Goal: Transaction & Acquisition: Obtain resource

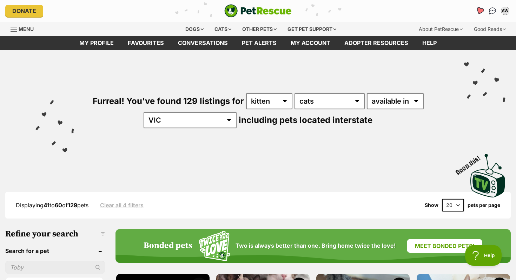
click at [479, 6] on link "Favourites" at bounding box center [479, 11] width 14 height 14
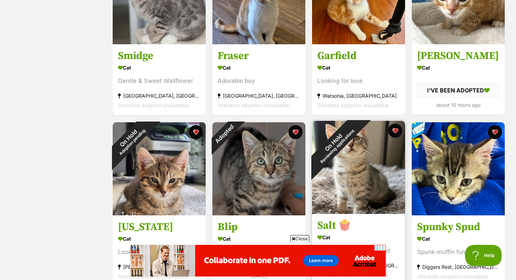
scroll to position [102, 0]
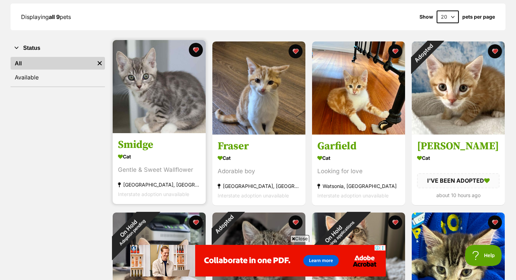
click at [169, 127] on img at bounding box center [159, 86] width 93 height 93
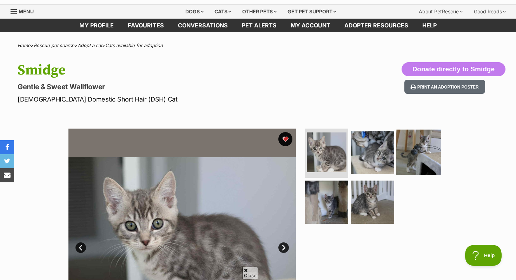
click at [398, 156] on img at bounding box center [418, 151] width 45 height 45
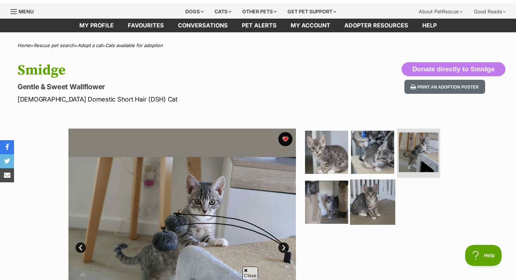
click at [364, 208] on img at bounding box center [372, 201] width 45 height 45
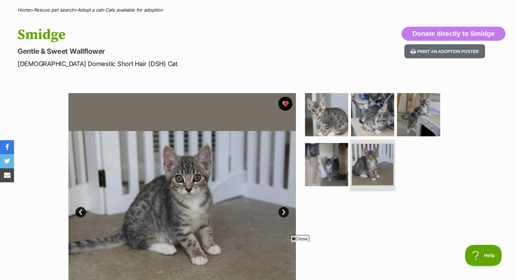
scroll to position [72, 0]
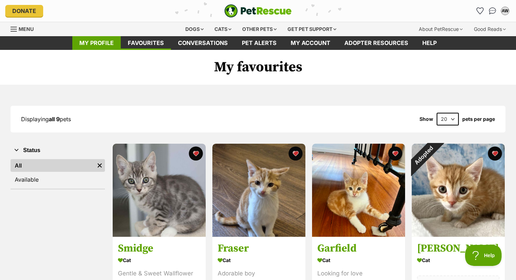
click at [87, 43] on link "My profile" at bounding box center [96, 43] width 48 height 14
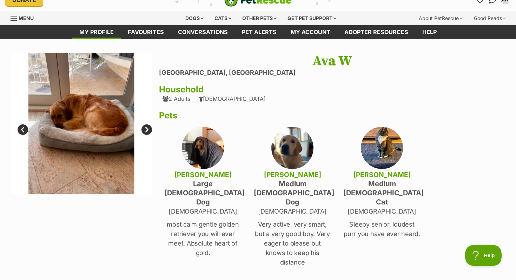
scroll to position [12, 0]
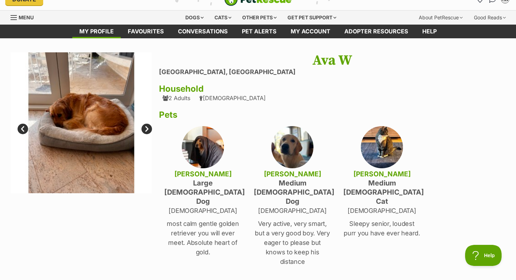
click at [146, 127] on link "Next" at bounding box center [146, 128] width 11 height 11
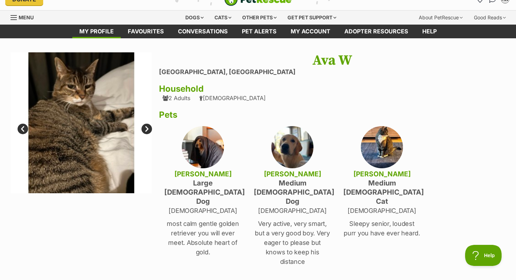
click at [146, 127] on link "Next" at bounding box center [146, 128] width 11 height 11
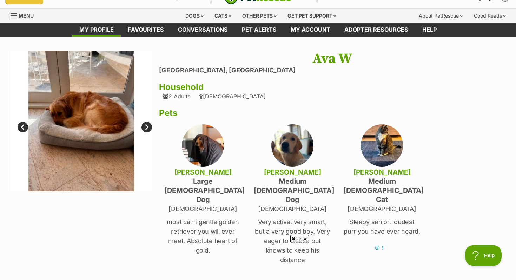
scroll to position [0, 0]
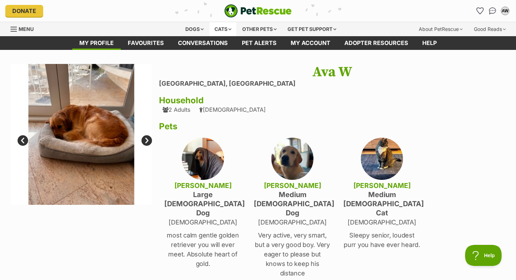
click at [218, 30] on div "Cats" at bounding box center [222, 29] width 27 height 14
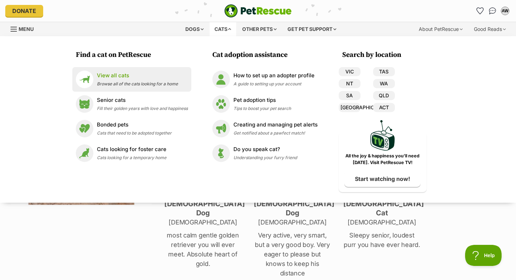
click at [134, 83] on span "Browse all of the cats looking for a home" at bounding box center [137, 83] width 81 height 5
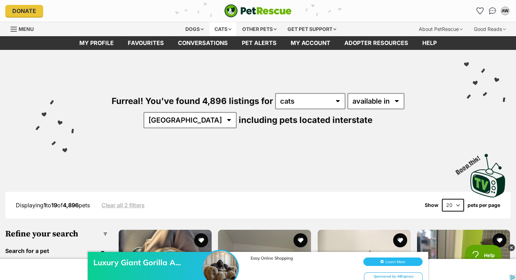
click at [221, 30] on div "Cats" at bounding box center [222, 29] width 27 height 14
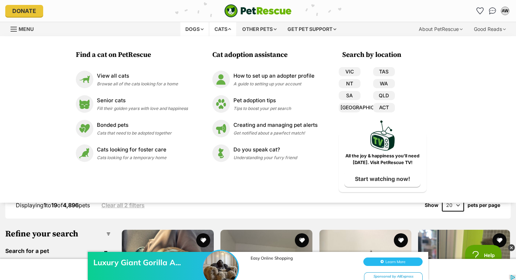
click at [201, 32] on div "Dogs" at bounding box center [194, 29] width 28 height 14
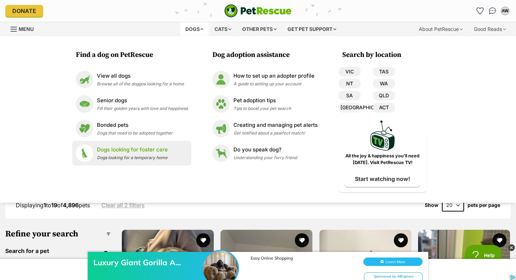
click at [139, 149] on p "Dogs looking for foster care" at bounding box center [132, 150] width 71 height 8
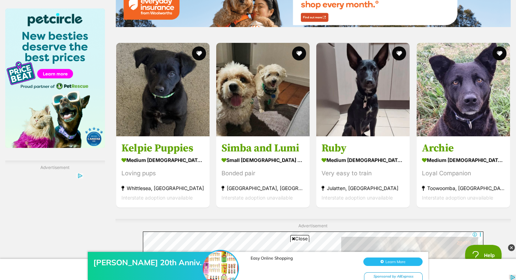
scroll to position [1082, 0]
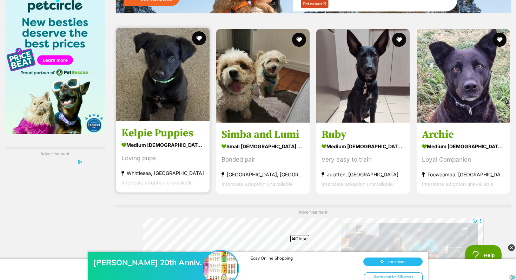
click at [154, 115] on img at bounding box center [162, 74] width 93 height 93
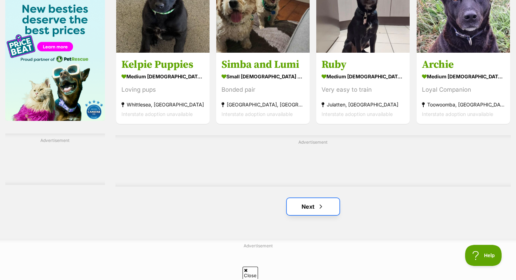
click at [314, 204] on link "Next" at bounding box center [313, 206] width 53 height 17
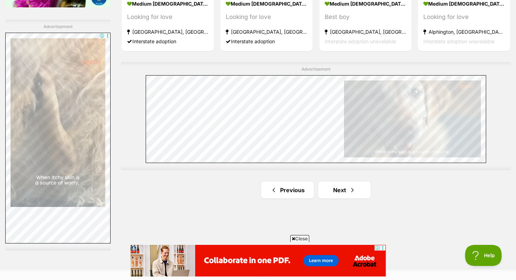
scroll to position [1239, 0]
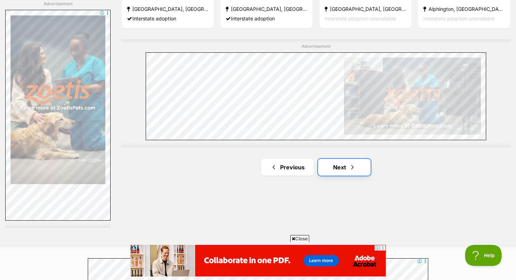
click at [344, 160] on link "Next" at bounding box center [344, 167] width 53 height 17
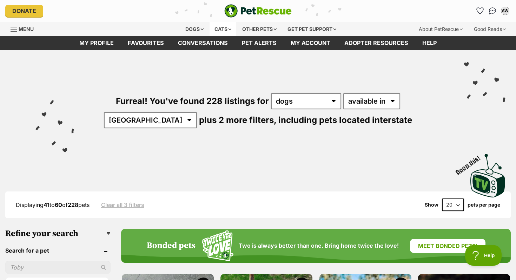
click at [218, 30] on div "Cats" at bounding box center [222, 29] width 27 height 14
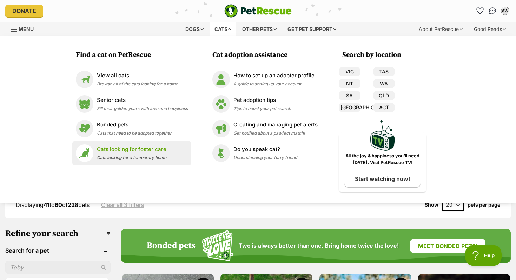
click at [129, 150] on p "Cats looking for foster care" at bounding box center [131, 149] width 69 height 8
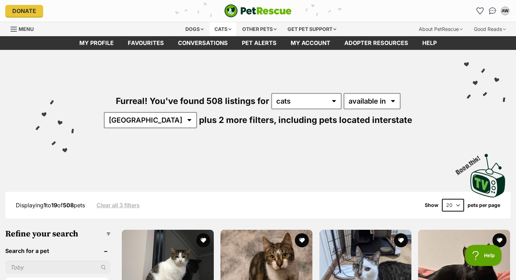
click at [222, 28] on div "Cats" at bounding box center [222, 29] width 27 height 14
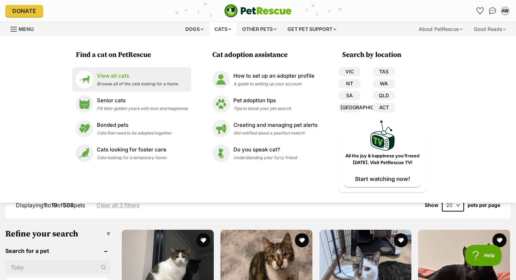
click at [132, 80] on div "View all cats Browse all of the cats looking for a home" at bounding box center [137, 79] width 81 height 15
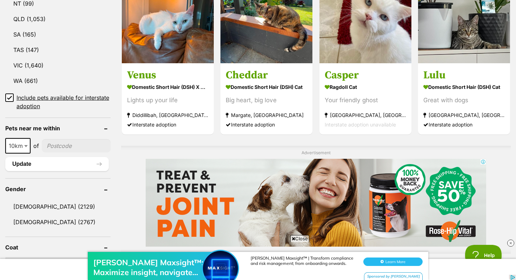
scroll to position [365, 0]
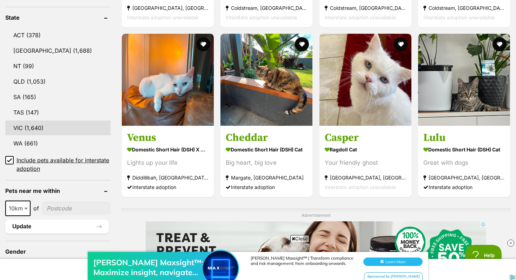
click at [34, 122] on link "VIC (1,640)" at bounding box center [57, 127] width 105 height 15
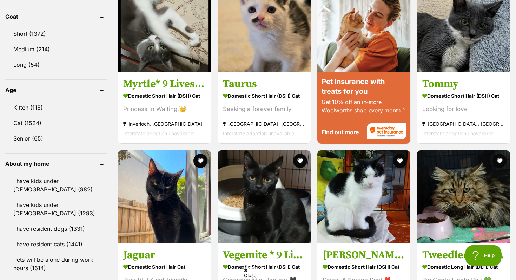
scroll to position [672, 0]
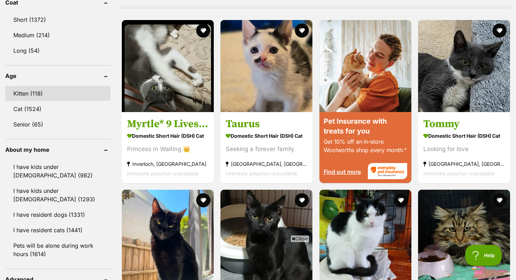
click at [33, 96] on link "Kitten (118)" at bounding box center [57, 93] width 105 height 15
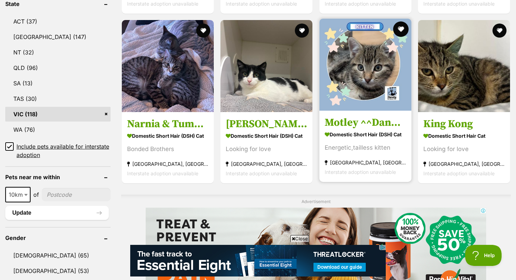
click at [401, 29] on button "favourite" at bounding box center [400, 28] width 15 height 15
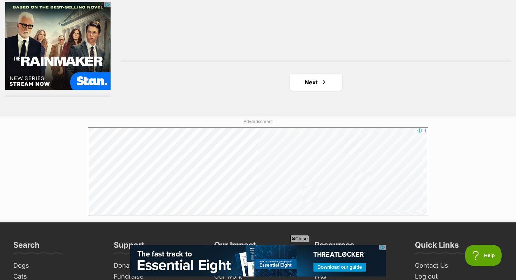
scroll to position [1334, 0]
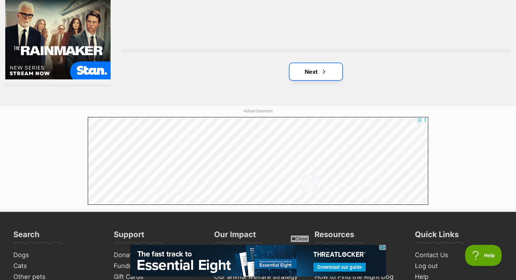
click at [329, 73] on link "Next" at bounding box center [315, 71] width 53 height 17
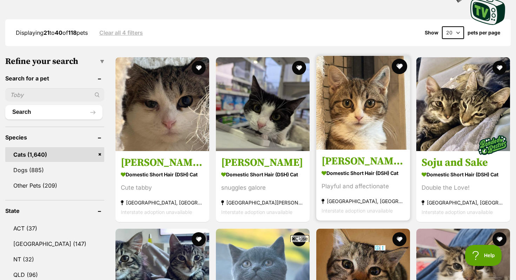
click at [397, 67] on button "favourite" at bounding box center [398, 66] width 15 height 15
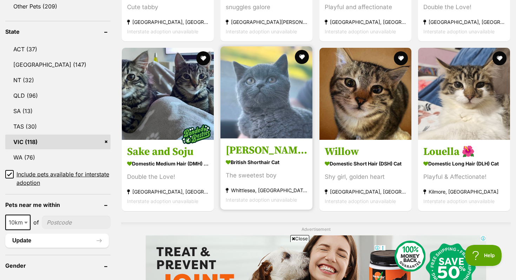
click at [284, 100] on img at bounding box center [266, 92] width 92 height 92
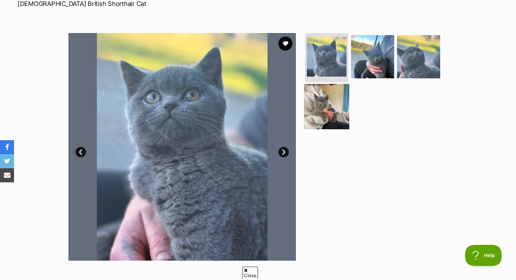
click at [329, 110] on img at bounding box center [326, 105] width 45 height 45
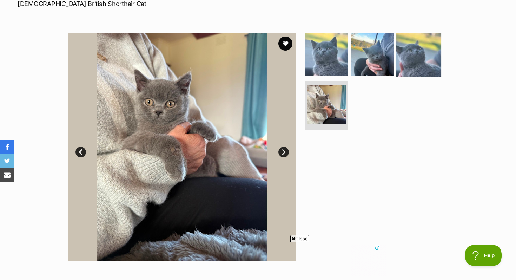
click at [406, 63] on img at bounding box center [418, 54] width 45 height 45
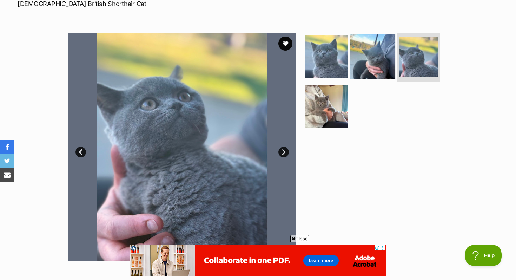
click at [385, 65] on img at bounding box center [372, 56] width 45 height 45
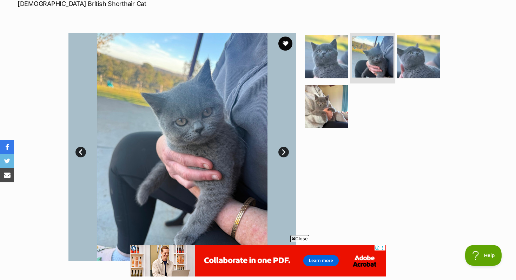
click at [353, 65] on img at bounding box center [372, 57] width 42 height 42
click at [338, 65] on img at bounding box center [326, 56] width 45 height 45
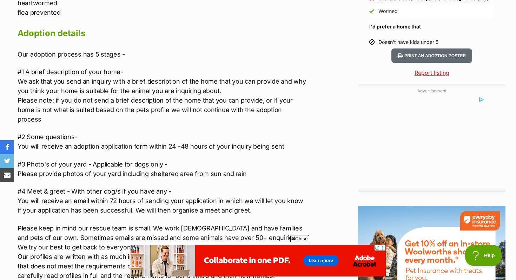
scroll to position [743, 0]
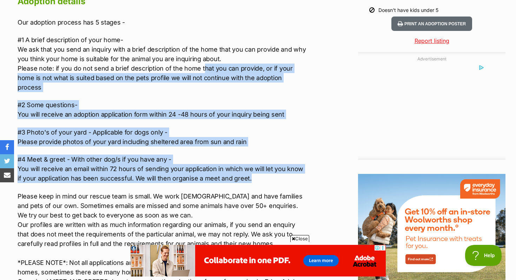
drag, startPoint x: 201, startPoint y: 73, endPoint x: 250, endPoint y: 168, distance: 106.7
click at [250, 168] on div "Our adoption process has 5 stages - #1 A brief description of your home- We ask…" at bounding box center [163, 222] width 290 height 408
click at [250, 168] on p "#4 Meet & greet - With other dog/s if you have any - You will receive an email …" at bounding box center [163, 168] width 290 height 28
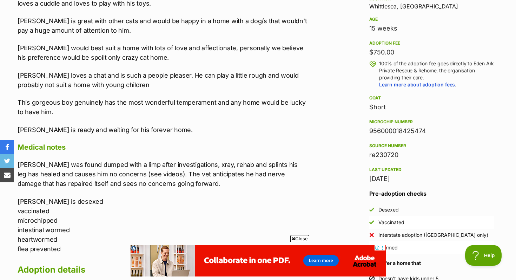
scroll to position [474, 0]
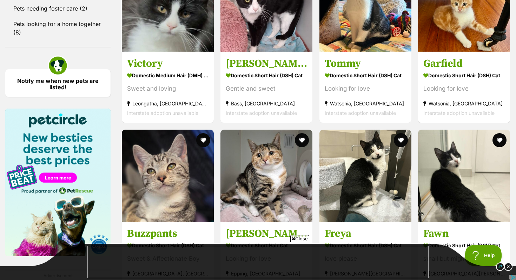
scroll to position [975, 0]
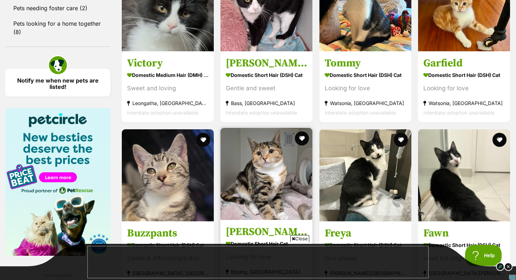
click at [294, 204] on img at bounding box center [266, 174] width 92 height 92
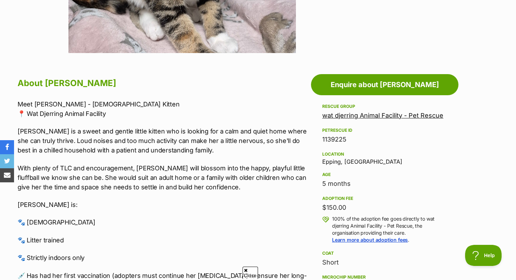
scroll to position [343, 0]
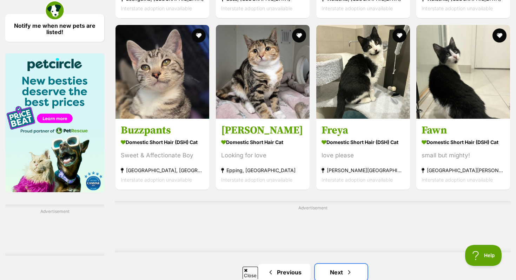
click at [343, 263] on link "Next" at bounding box center [341, 271] width 53 height 17
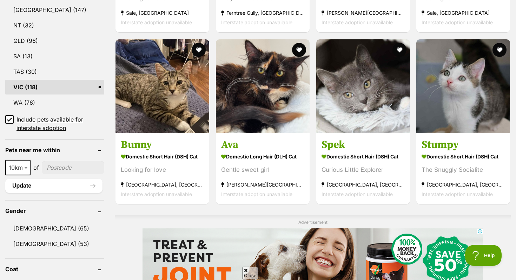
click at [343, 188] on section "Domestic Short Hair (DSH) Cat Curious Little Explorer Rowville, VIC Interstate …" at bounding box center [362, 174] width 83 height 47
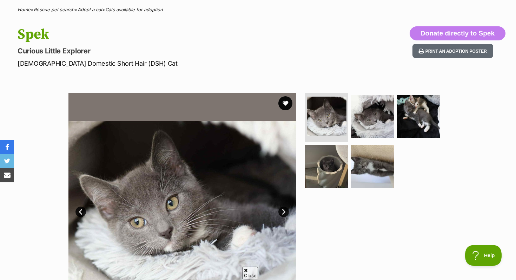
scroll to position [55, 0]
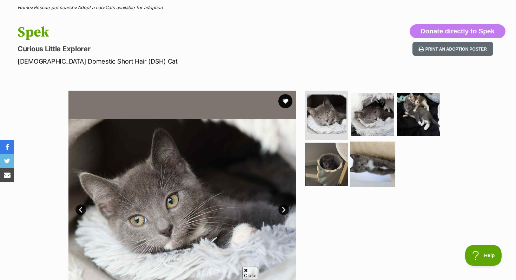
click at [366, 163] on img at bounding box center [372, 163] width 45 height 45
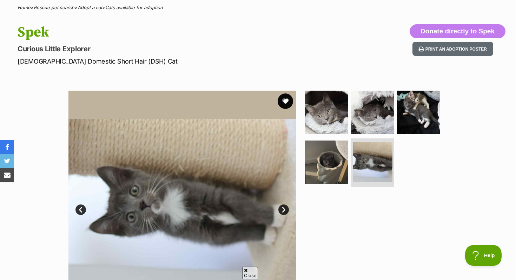
scroll to position [0, 0]
click at [284, 108] on button "favourite" at bounding box center [284, 100] width 15 height 15
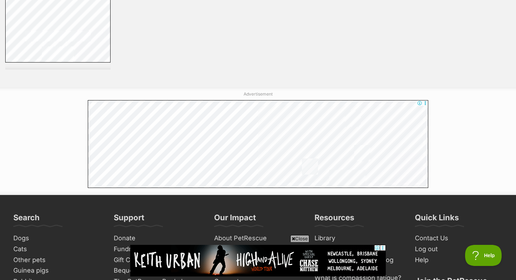
scroll to position [1362, 0]
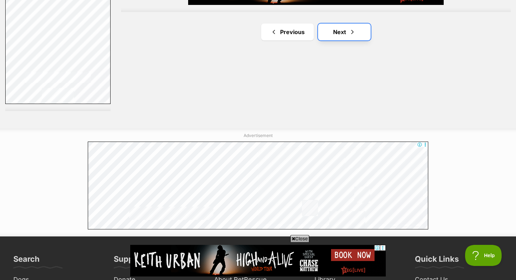
click at [357, 30] on link "Next" at bounding box center [344, 31] width 53 height 17
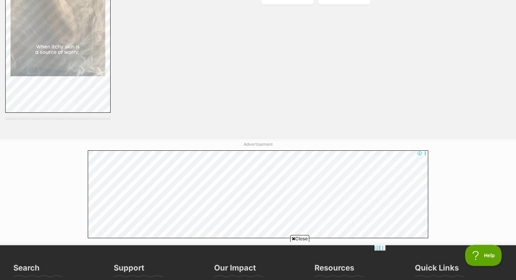
scroll to position [1277, 0]
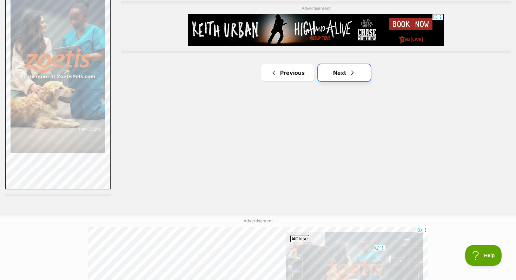
click at [353, 77] on span "Next page" at bounding box center [352, 72] width 7 height 8
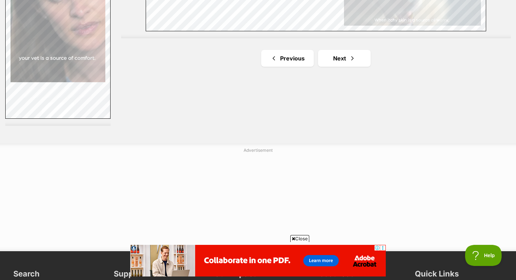
scroll to position [1300, 0]
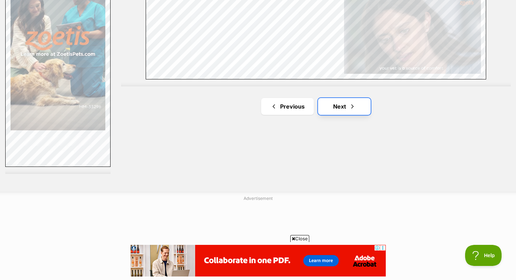
click at [338, 103] on link "Next" at bounding box center [344, 106] width 53 height 17
